Goal: Contribute content: Add original content to the website for others to see

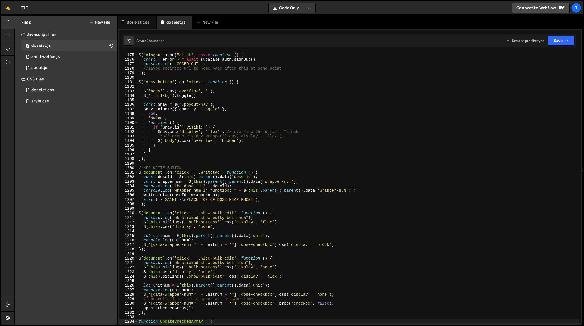
scroll to position [5373, 0]
click at [318, 136] on div "$ ( '#logout' ) . on ( "click" , async function ( ) { const { error } = await s…" at bounding box center [358, 188] width 441 height 280
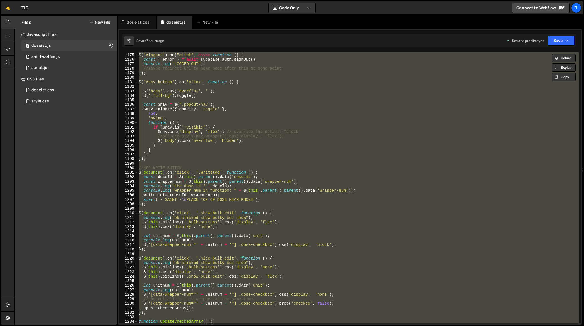
paste textarea
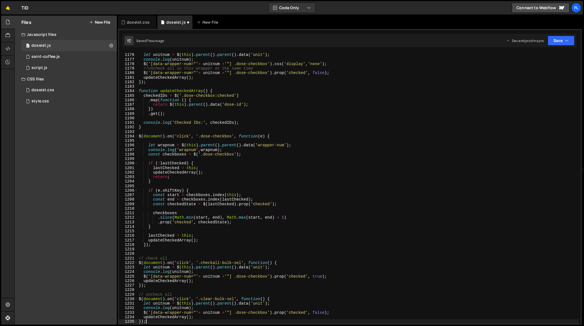
scroll to position [5423, 0]
type textarea "function updateCheckedArray() {"
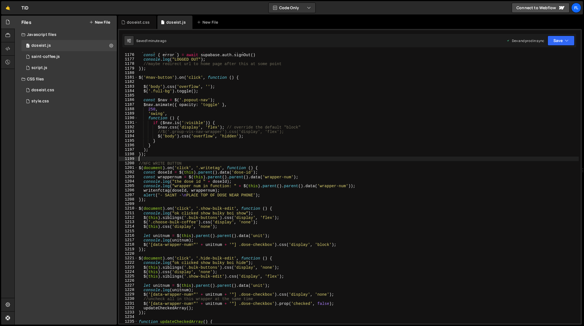
click at [331, 158] on div "$ ( '#logout' ) . on ( "click" , async function ( ) { const { error } = await s…" at bounding box center [358, 188] width 441 height 280
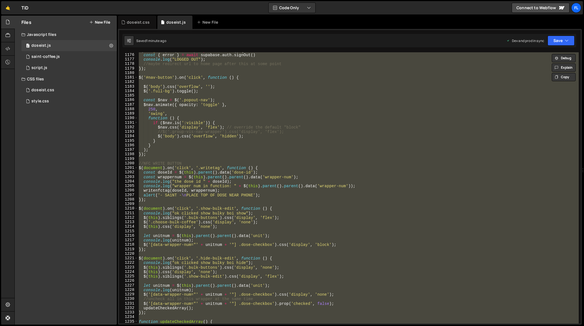
paste textarea
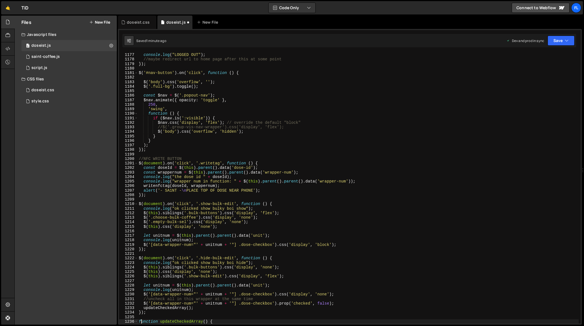
scroll to position [5382, 0]
click at [349, 150] on div "const { error } = await supabase . auth . signOut ( ) console . log ( "LOGGED O…" at bounding box center [358, 188] width 441 height 280
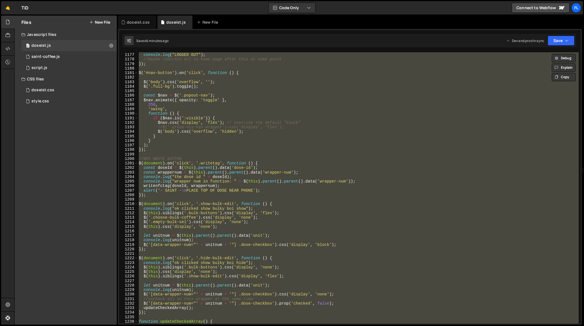
paste textarea
type textarea "});"
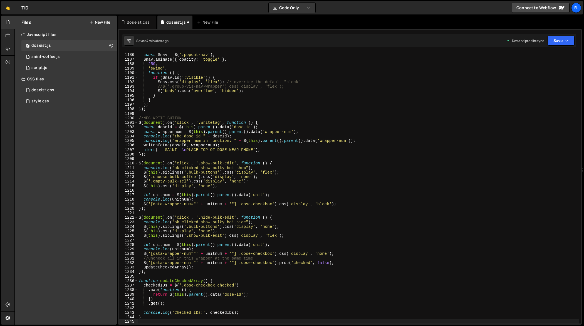
scroll to position [5423, 0]
click at [374, 154] on div "const $nav = $ ( '.popout-nav' ) ; $nav . animate ({ opacity : 'toggle' } , 250…" at bounding box center [358, 188] width 441 height 280
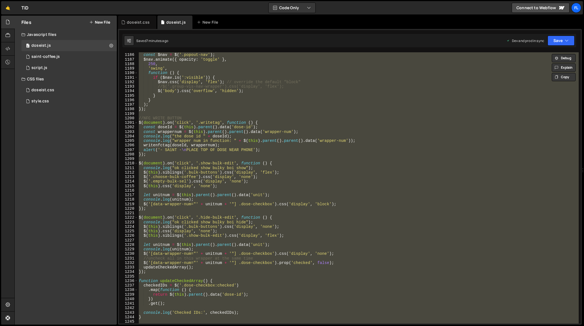
paste textarea
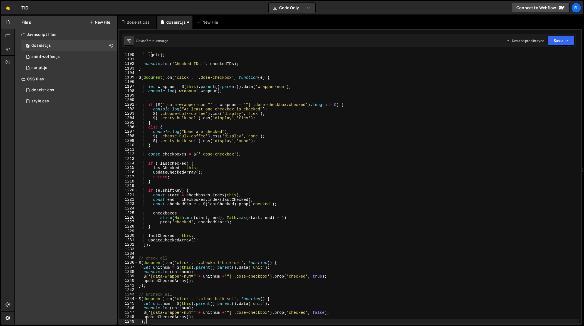
scroll to position [5441, 0]
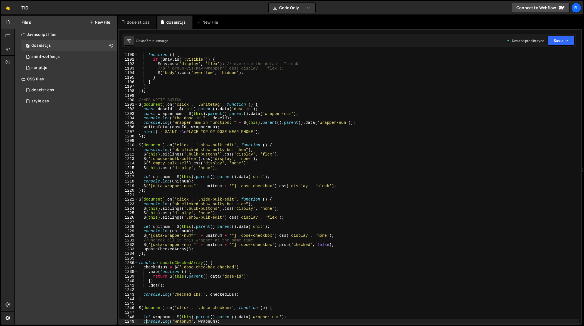
click at [358, 190] on div "'swing' , function ( ) { if ( $nav . is ( ':visible' )) { $nav . css ( 'display…" at bounding box center [358, 188] width 441 height 280
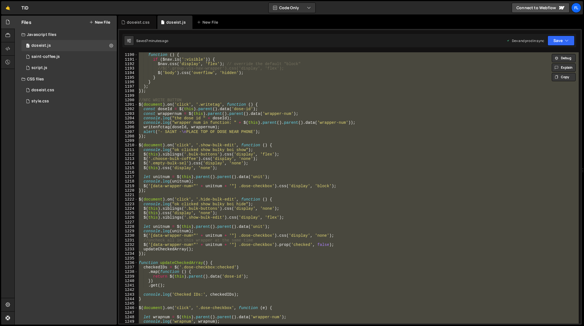
paste textarea
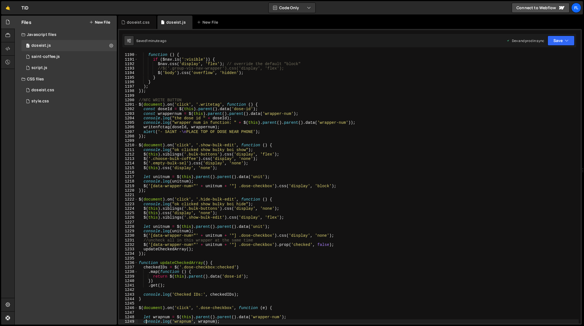
click at [357, 152] on div "'swing' , function ( ) { if ( $nav . is ( ':visible' )) { $nav . css ( 'display…" at bounding box center [358, 188] width 441 height 280
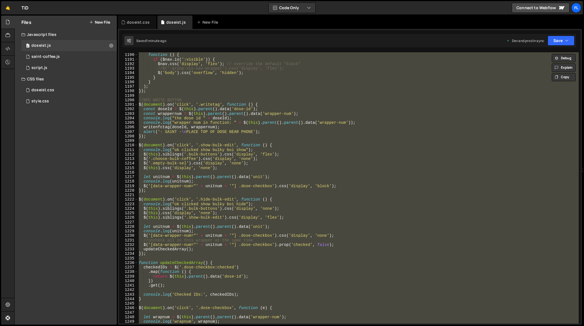
paste textarea
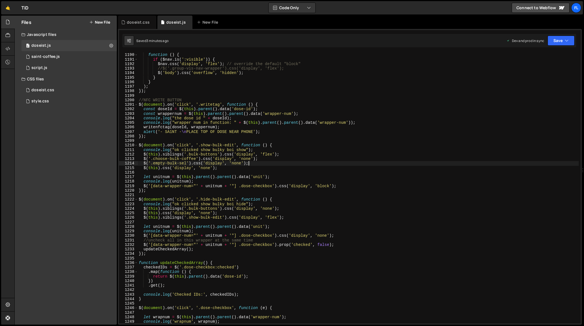
click at [339, 164] on div "'swing' , function ( ) { if ( $nav . is ( ':visible' )) { $nav . css ( 'display…" at bounding box center [358, 188] width 441 height 280
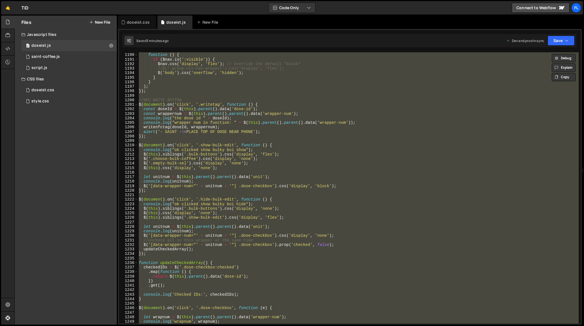
paste textarea
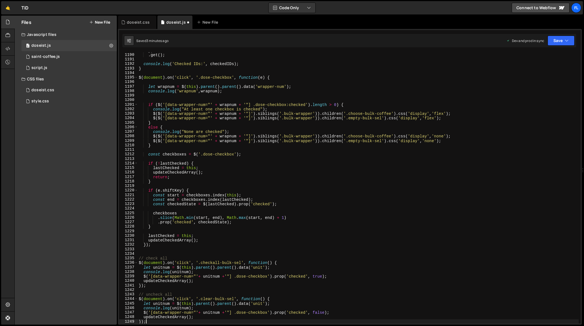
type textarea "console.log('wrapnum', wrapnum);"
